Goal: Information Seeking & Learning: Learn about a topic

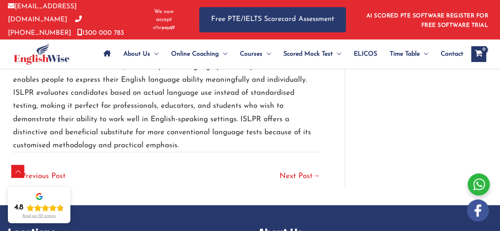
scroll to position [2253, 0]
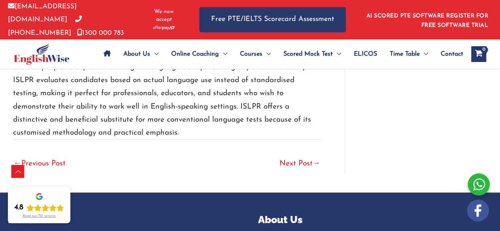
click at [290, 162] on link "Next Post →" at bounding box center [299, 164] width 41 height 17
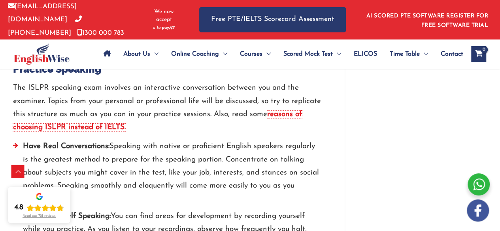
scroll to position [1245, 0]
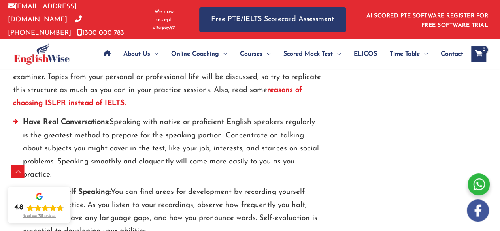
click at [95, 99] on strong "reasons of choosing ISLPR instead of IELTS." at bounding box center [157, 97] width 289 height 21
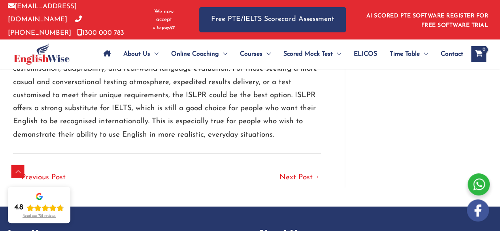
scroll to position [1739, 0]
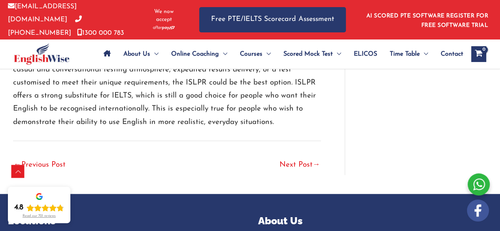
click at [287, 165] on link "Next Post →" at bounding box center [299, 165] width 41 height 17
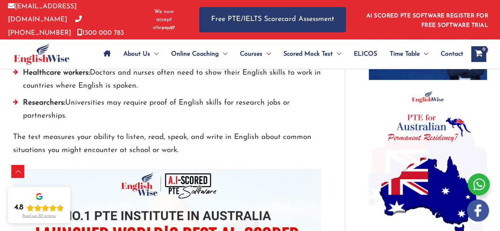
scroll to position [593, 0]
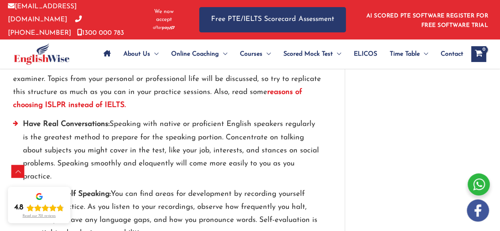
scroll to position [1245, 0]
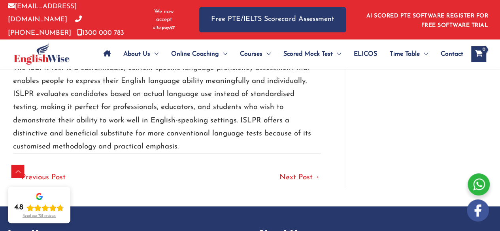
scroll to position [2227, 0]
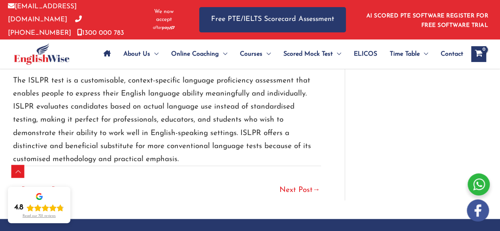
click at [298, 188] on link "Next Post →" at bounding box center [299, 190] width 41 height 17
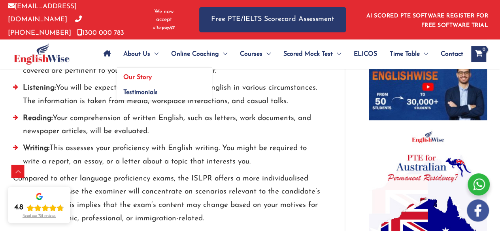
scroll to position [316, 0]
